Goal: Information Seeking & Learning: Learn about a topic

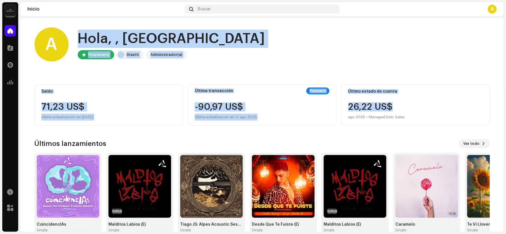
drag, startPoint x: 422, startPoint y: 107, endPoint x: 25, endPoint y: 43, distance: 402.3
click at [25, 43] on div "A Hola, , Alpes Propietario Disetti Administrador(a) Saldo 71,23 US$ Última act…" at bounding box center [261, 130] width 473 height 225
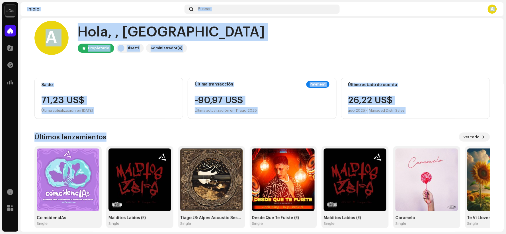
scroll to position [12, 0]
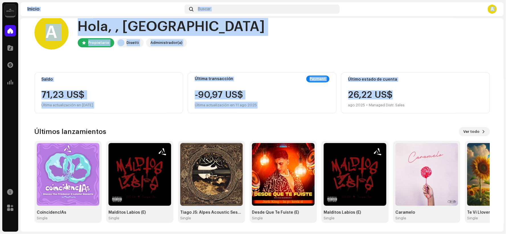
drag, startPoint x: 27, startPoint y: 10, endPoint x: 464, endPoint y: 94, distance: 444.4
click at [464, 94] on section "Inicio Buscar A A Hola, , Alpes Propietario Disetti Administrador(a) Saldo 71,2…" at bounding box center [261, 116] width 483 height 229
click at [455, 93] on div "26,22 US$ ago 2025 • Managed Distr. Sales" at bounding box center [415, 99] width 135 height 18
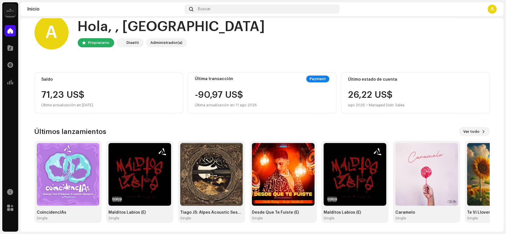
scroll to position [0, 0]
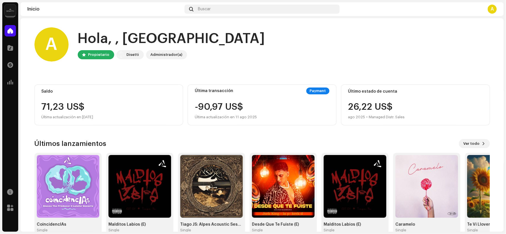
click at [154, 53] on div "Administrador(a)" at bounding box center [166, 54] width 32 height 7
click at [13, 47] on span at bounding box center [10, 48] width 6 height 5
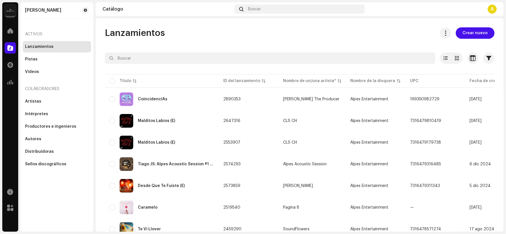
click at [9, 7] on img at bounding box center [10, 10] width 11 height 11
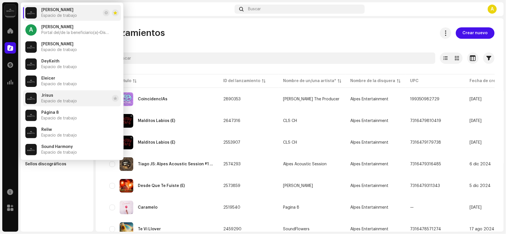
click at [77, 100] on li "Jrisus Espacio de trabajo" at bounding box center [72, 98] width 98 height 16
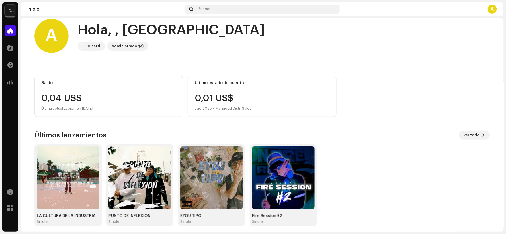
scroll to position [12, 0]
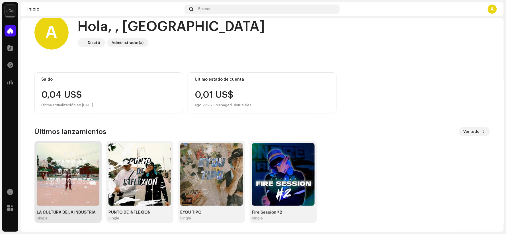
click at [87, 160] on img at bounding box center [68, 174] width 63 height 63
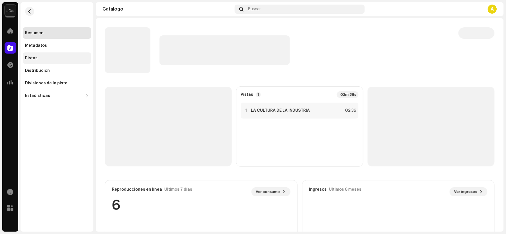
drag, startPoint x: 49, startPoint y: 43, endPoint x: 42, endPoint y: 56, distance: 14.9
click at [49, 43] on div "Metadatos" at bounding box center [57, 45] width 64 height 5
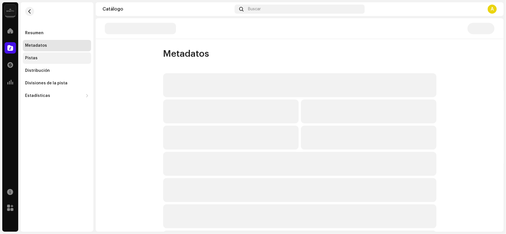
click at [42, 56] on div "Pistas" at bounding box center [57, 58] width 64 height 5
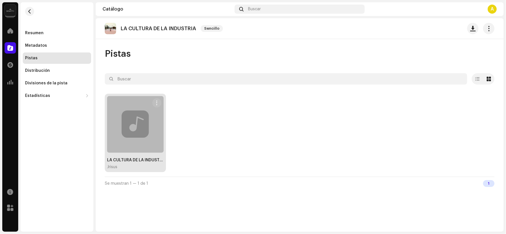
click at [118, 112] on div at bounding box center [135, 124] width 57 height 57
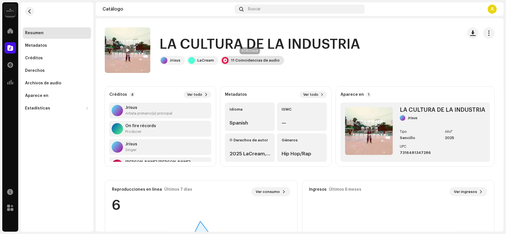
click at [234, 61] on div "11 Coincidencias de audio" at bounding box center [255, 60] width 49 height 5
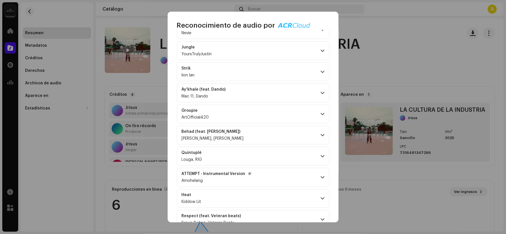
scroll to position [113, 0]
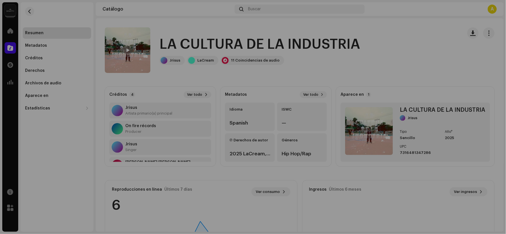
click at [362, 63] on div "Reconocimiento de audio por Remezclas o muestras 11 Todos los resultados requie…" at bounding box center [253, 117] width 506 height 234
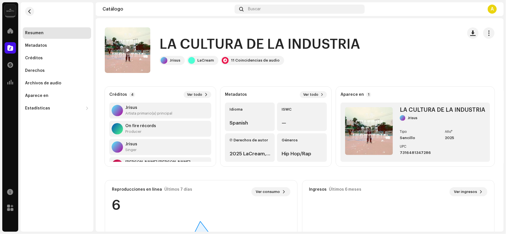
scroll to position [343, 0]
click at [167, 59] on re-a-cover at bounding box center [163, 60] width 7 height 7
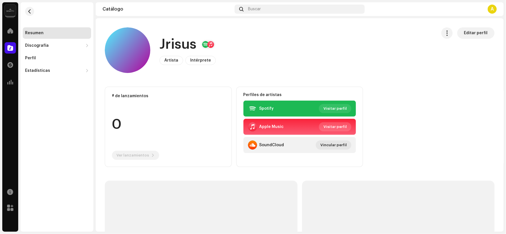
click at [332, 129] on span "Visitar perfil" at bounding box center [334, 126] width 23 height 11
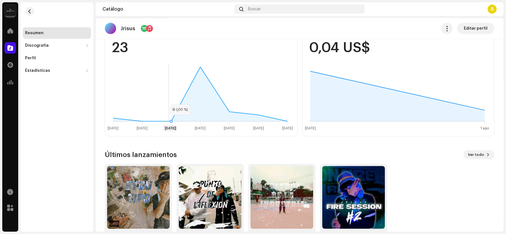
scroll to position [126, 0]
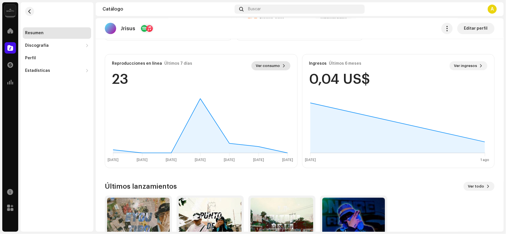
click at [273, 65] on span "Ver consumo" at bounding box center [268, 65] width 24 height 11
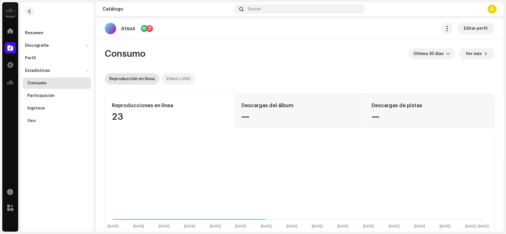
click at [178, 78] on div "Video y UGC" at bounding box center [178, 78] width 25 height 11
